Goal: Information Seeking & Learning: Learn about a topic

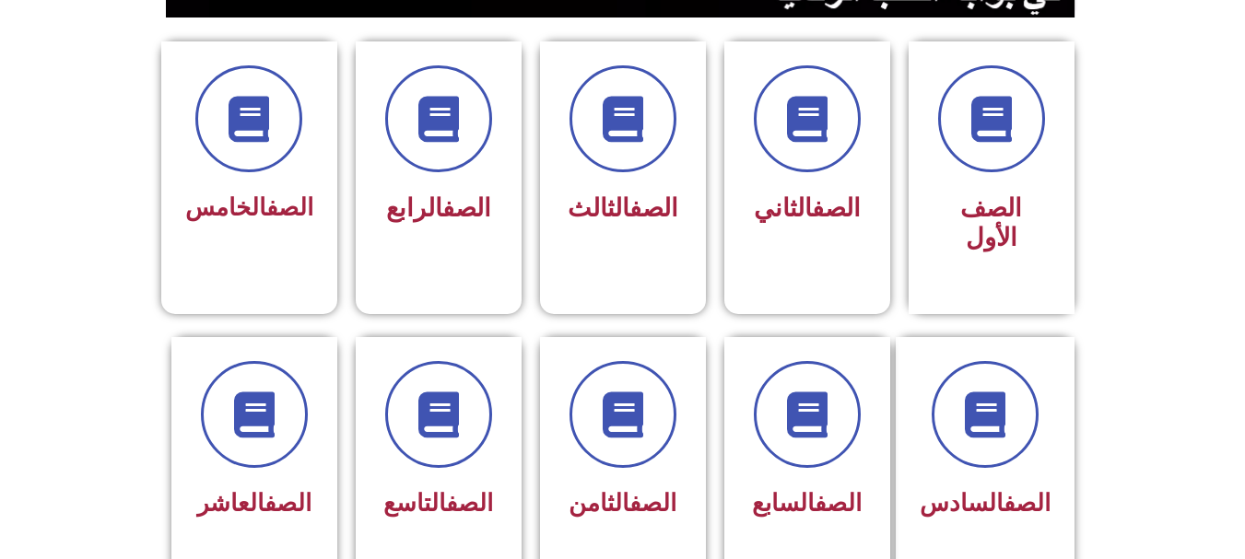
scroll to position [479, 0]
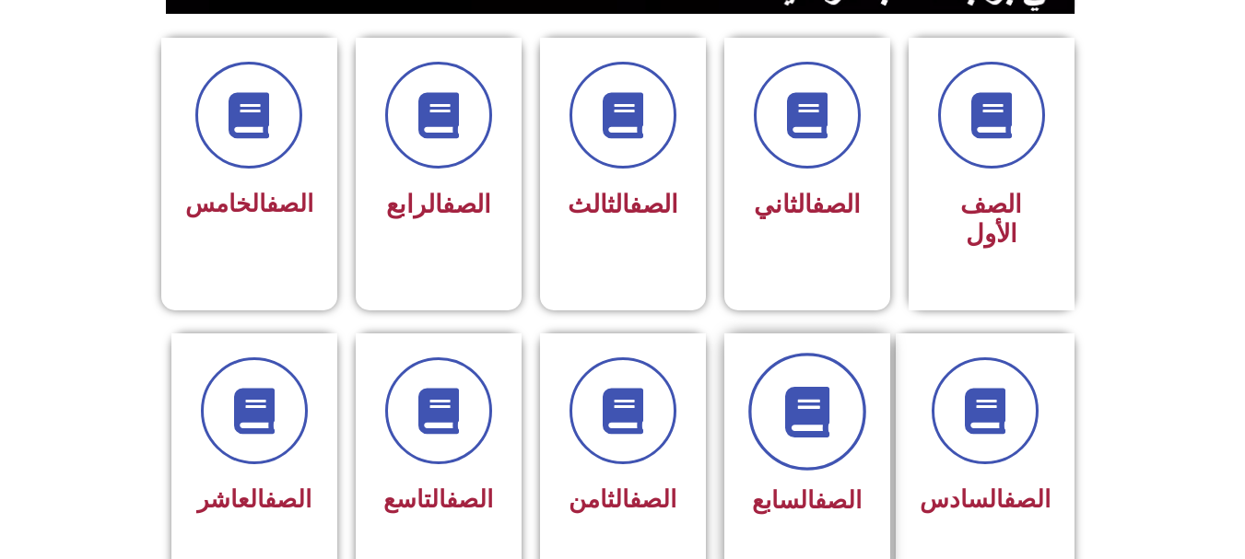
click at [807, 390] on icon at bounding box center [806, 411] width 51 height 51
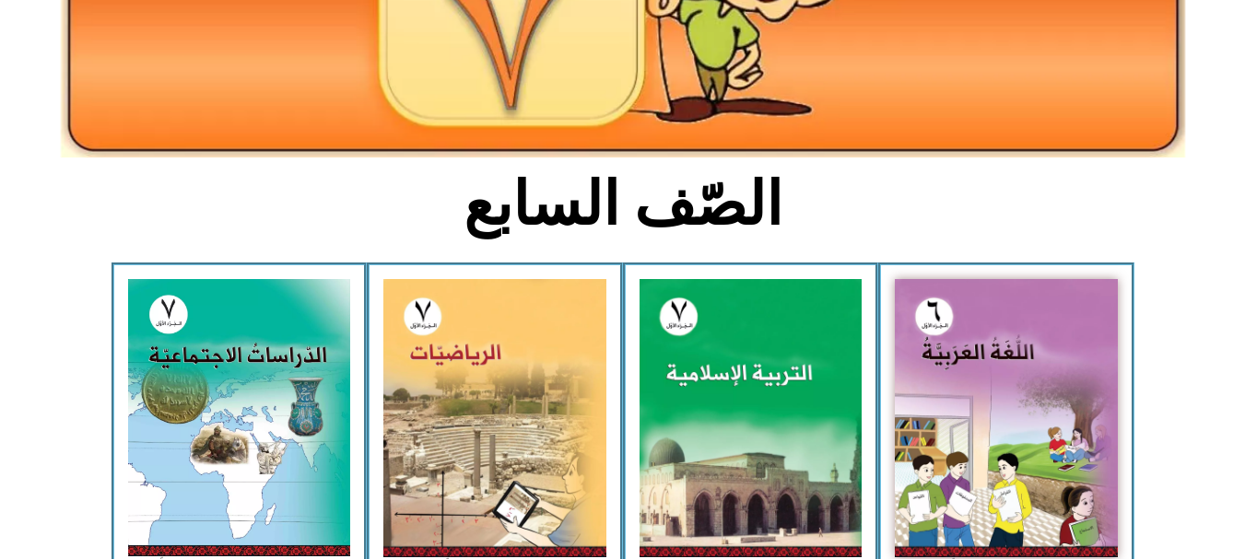
scroll to position [332, 0]
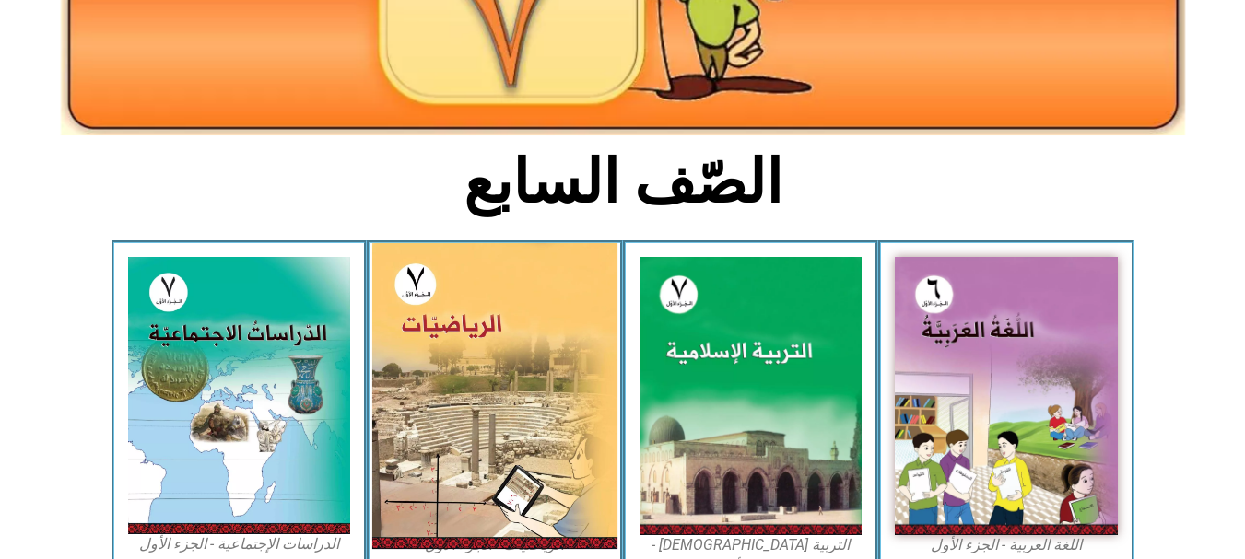
click at [521, 345] on img at bounding box center [494, 396] width 245 height 306
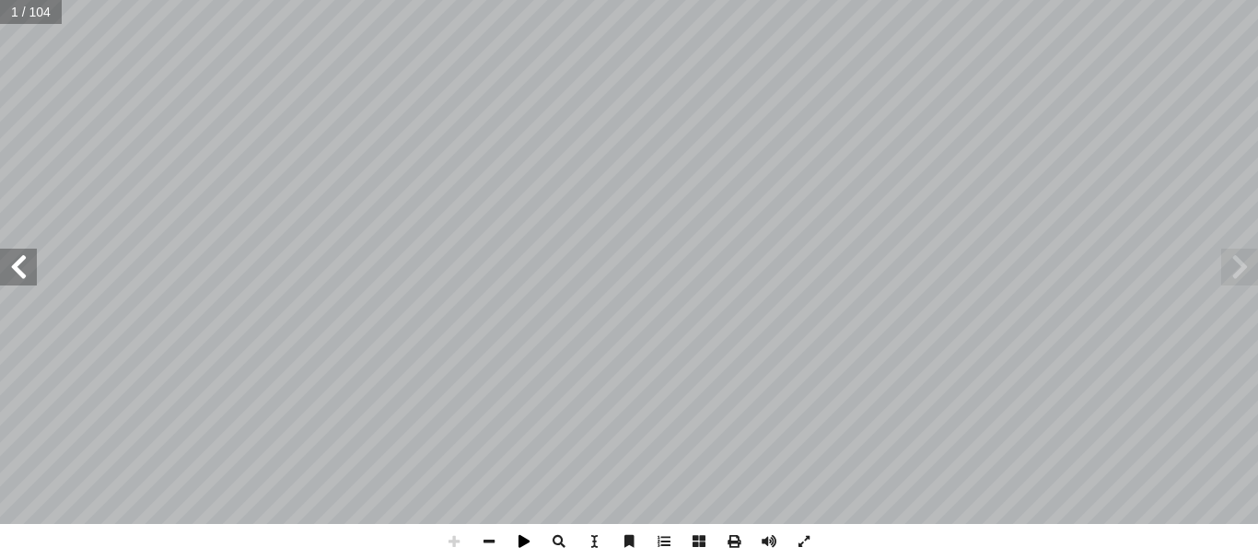
click at [524, 544] on span at bounding box center [524, 541] width 35 height 35
click at [1245, 281] on span at bounding box center [1240, 267] width 37 height 37
click at [1242, 271] on span at bounding box center [1240, 267] width 37 height 37
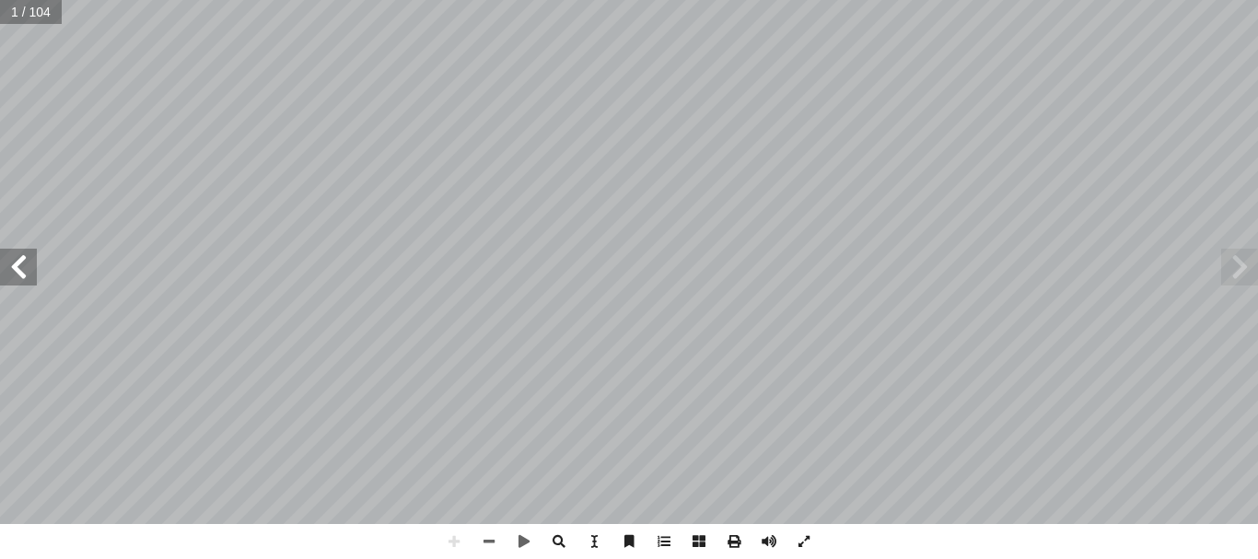
click at [1242, 271] on span at bounding box center [1240, 267] width 37 height 37
click at [216, 350] on div "الرياضيات ليف: أ ا فريق الت ) ً . نادية جبر (منسقا أ � . قيس شبانة أ � د. نسرين…" at bounding box center [629, 262] width 1258 height 524
click at [25, 262] on span at bounding box center [18, 267] width 37 height 37
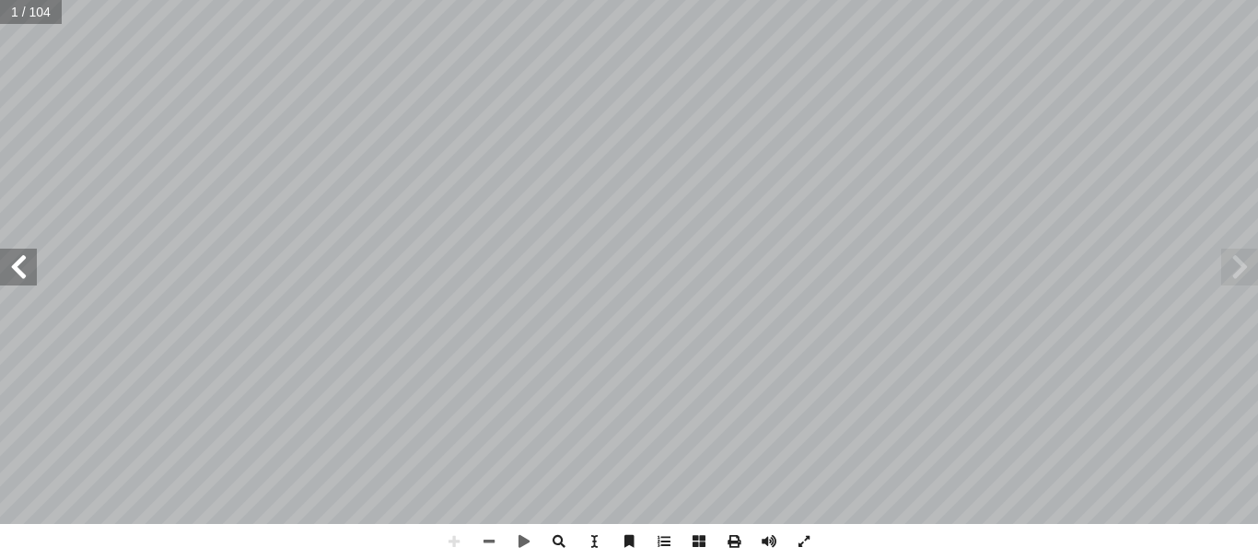
click at [25, 262] on span at bounding box center [18, 267] width 37 height 37
click at [15, 265] on span at bounding box center [18, 267] width 37 height 37
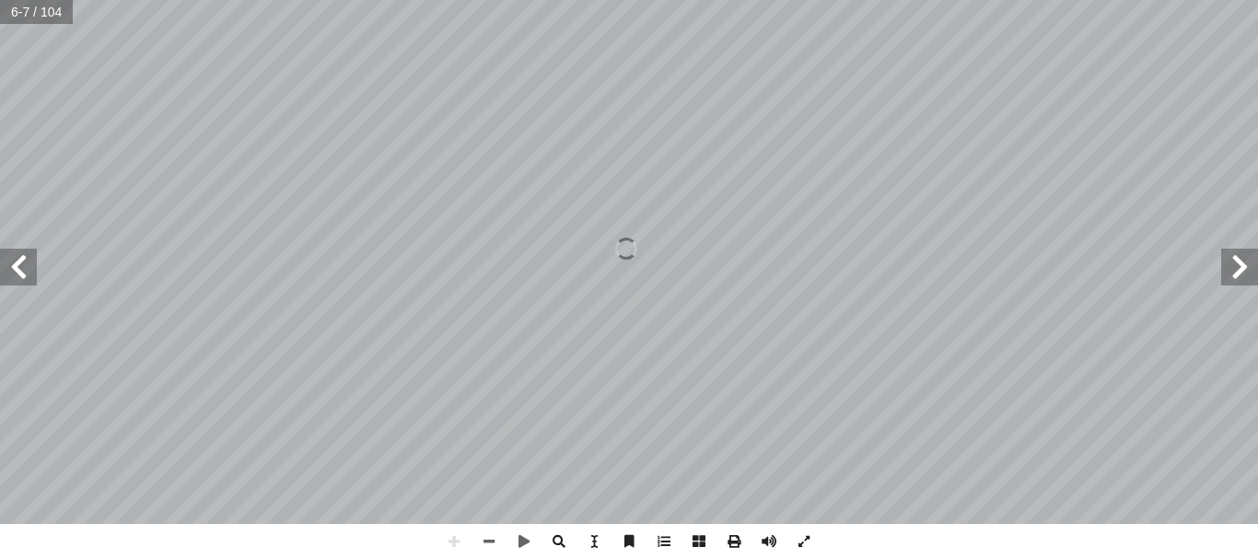
click at [15, 265] on span at bounding box center [18, 267] width 37 height 37
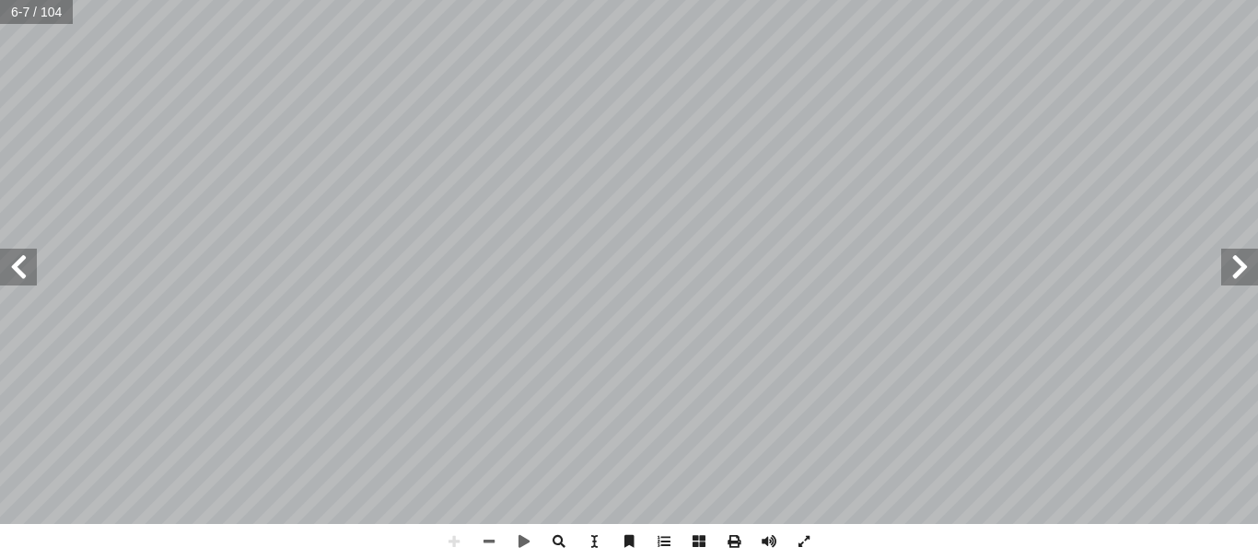
click at [15, 265] on span at bounding box center [18, 267] width 37 height 37
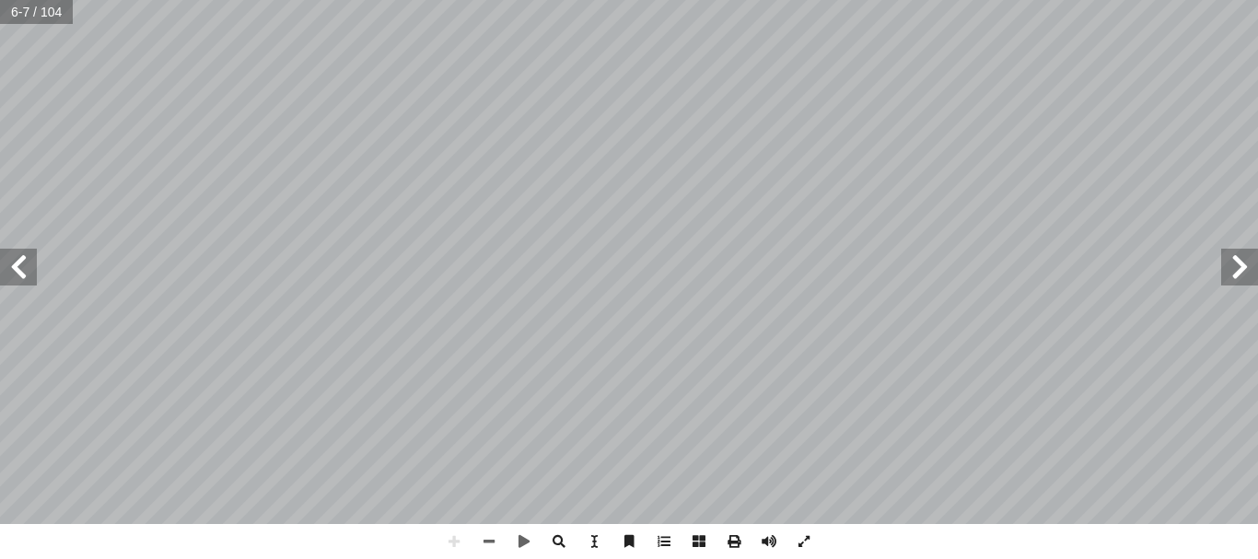
click at [15, 265] on span at bounding box center [18, 267] width 37 height 37
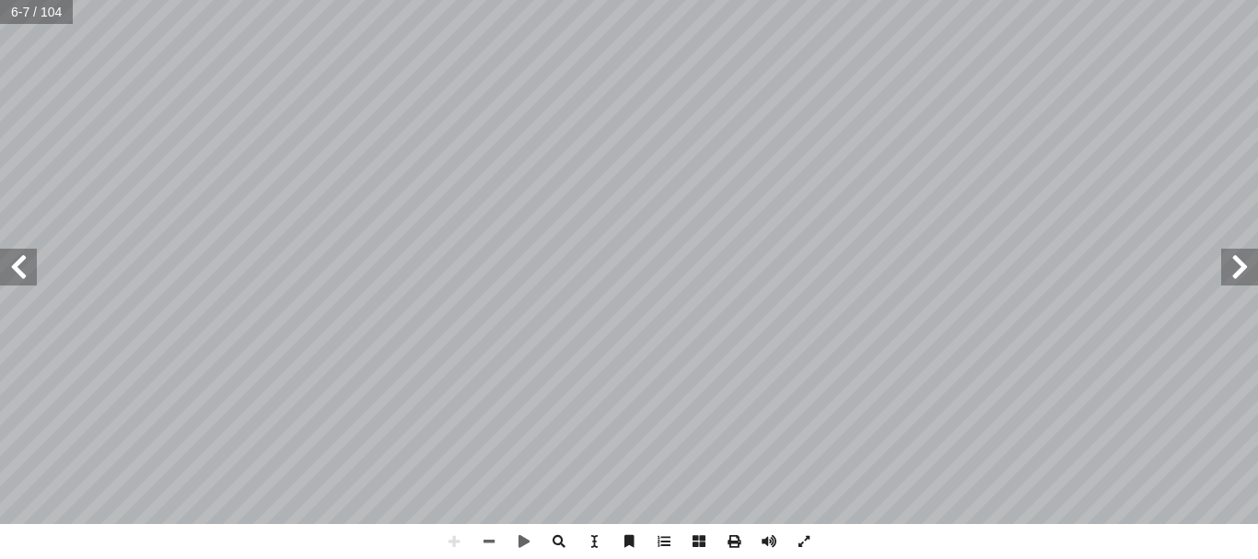
click at [15, 265] on span at bounding box center [18, 267] width 37 height 37
click at [1239, 256] on span at bounding box center [1240, 267] width 37 height 37
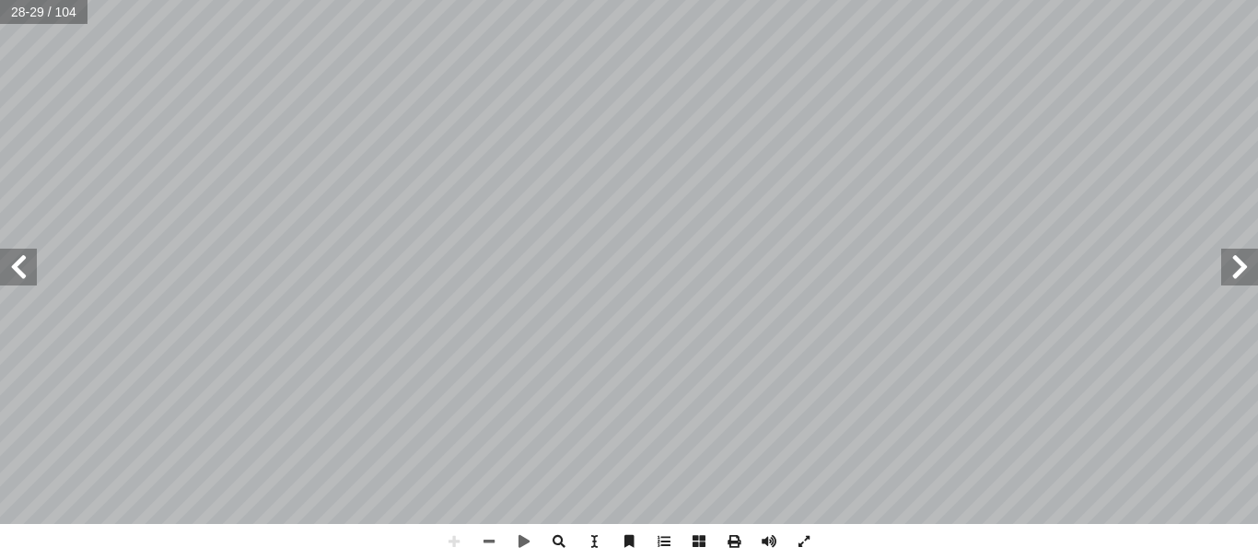
click at [1239, 256] on span at bounding box center [1240, 267] width 37 height 37
click at [29, 279] on span at bounding box center [18, 267] width 37 height 37
click at [21, 260] on span at bounding box center [18, 267] width 37 height 37
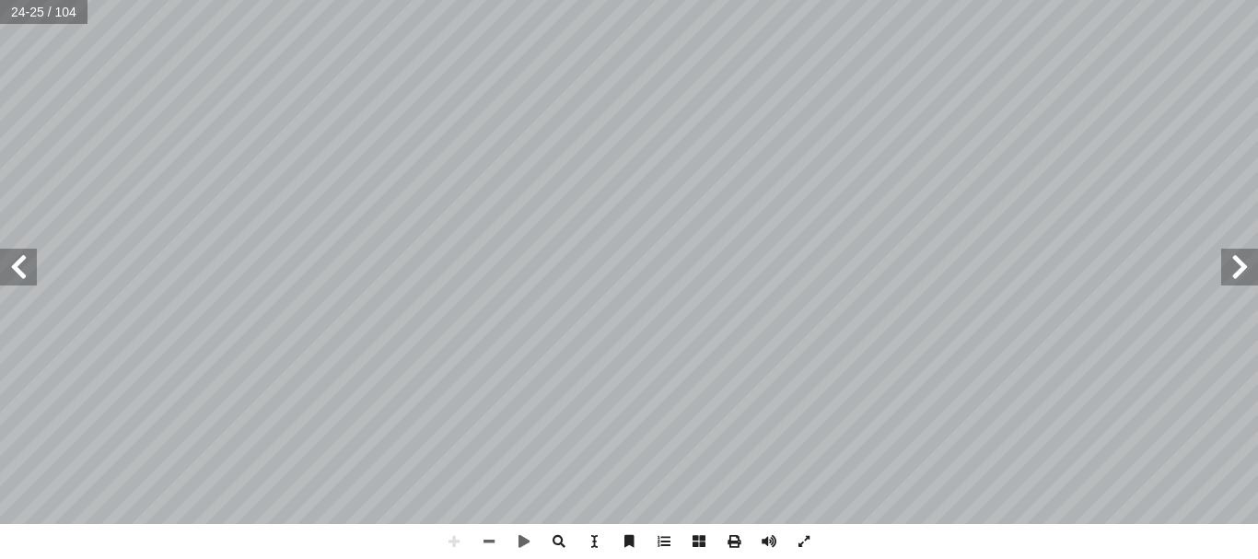
click at [17, 274] on span at bounding box center [18, 267] width 37 height 37
click at [1245, 272] on span at bounding box center [1240, 267] width 37 height 37
click at [1243, 183] on div "22 ____ = ___ + ___ + ___ + ___ + ٢ - + ٢ - : ّ ن أ � ُ حظ � ل أ � _____: ٍ د ّ…" at bounding box center [629, 262] width 1258 height 524
click at [1240, 266] on span at bounding box center [1240, 267] width 37 height 37
click at [743, 0] on html "الصفحة الرئيسية الصف الأول الصف الثاني الصف الثالث الصف الرابع الصف الخامس الصف…" at bounding box center [629, 84] width 1258 height 168
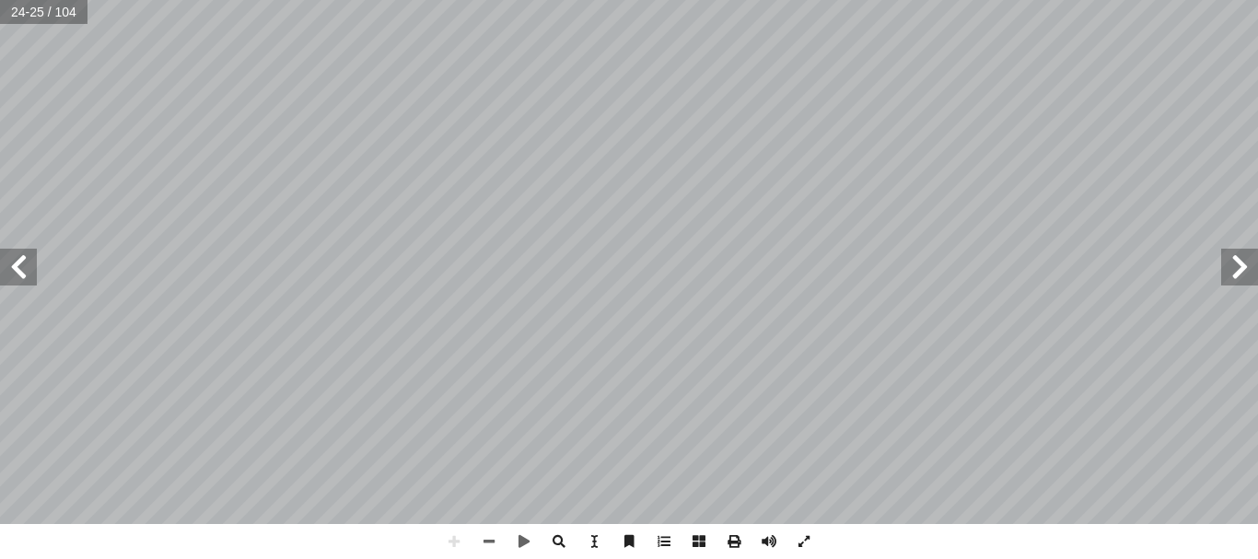
click at [743, 0] on html "الصفحة الرئيسية الصف الأول الصف الثاني الصف الثالث الصف الرابع الصف الخامس الصف…" at bounding box center [629, 84] width 1258 height 168
